Goal: Information Seeking & Learning: Learn about a topic

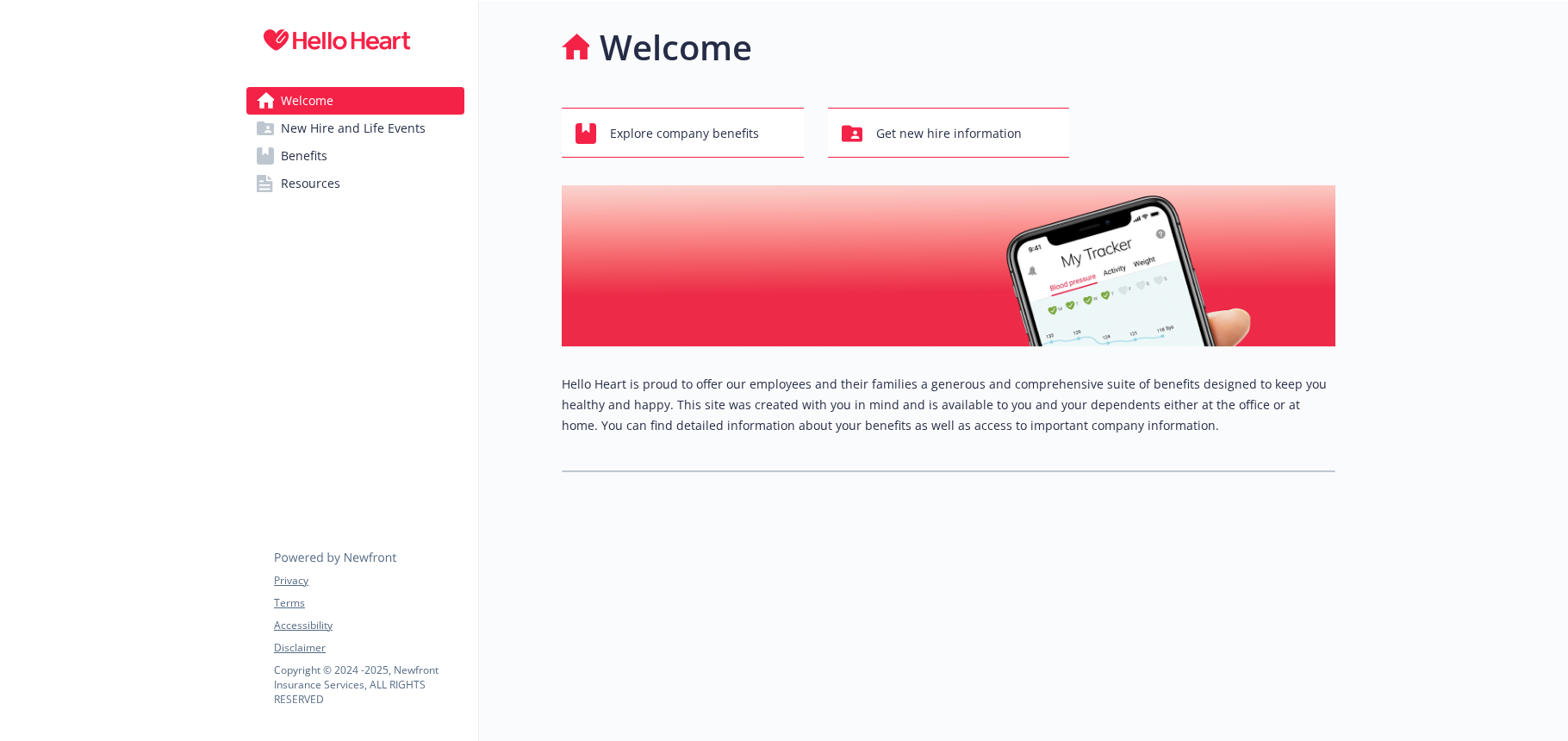
click at [311, 161] on span "Benefits" at bounding box center [304, 156] width 47 height 28
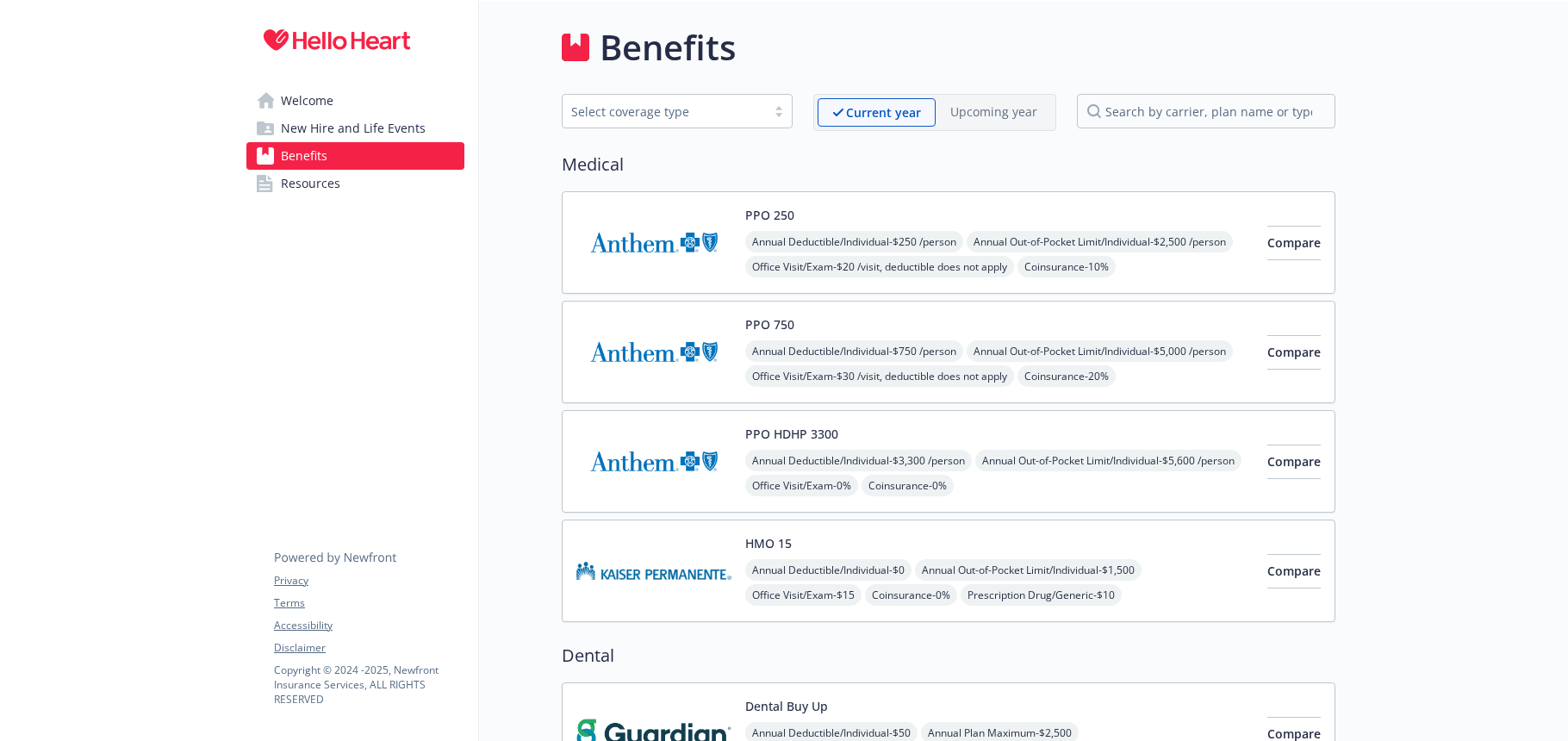
click at [827, 52] on div "Benefits" at bounding box center [949, 48] width 774 height 52
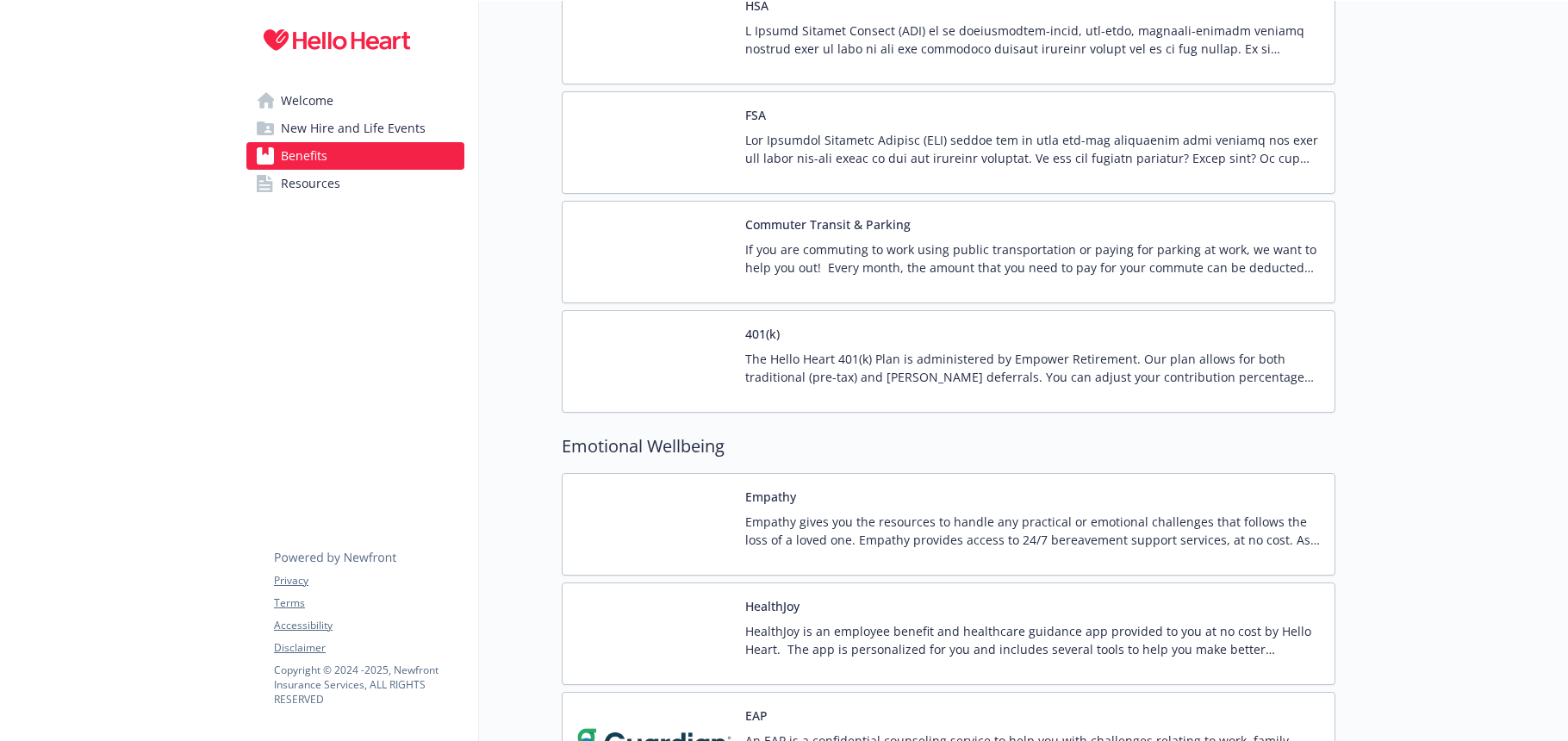
scroll to position [2115, 0]
